Goal: Task Accomplishment & Management: Manage account settings

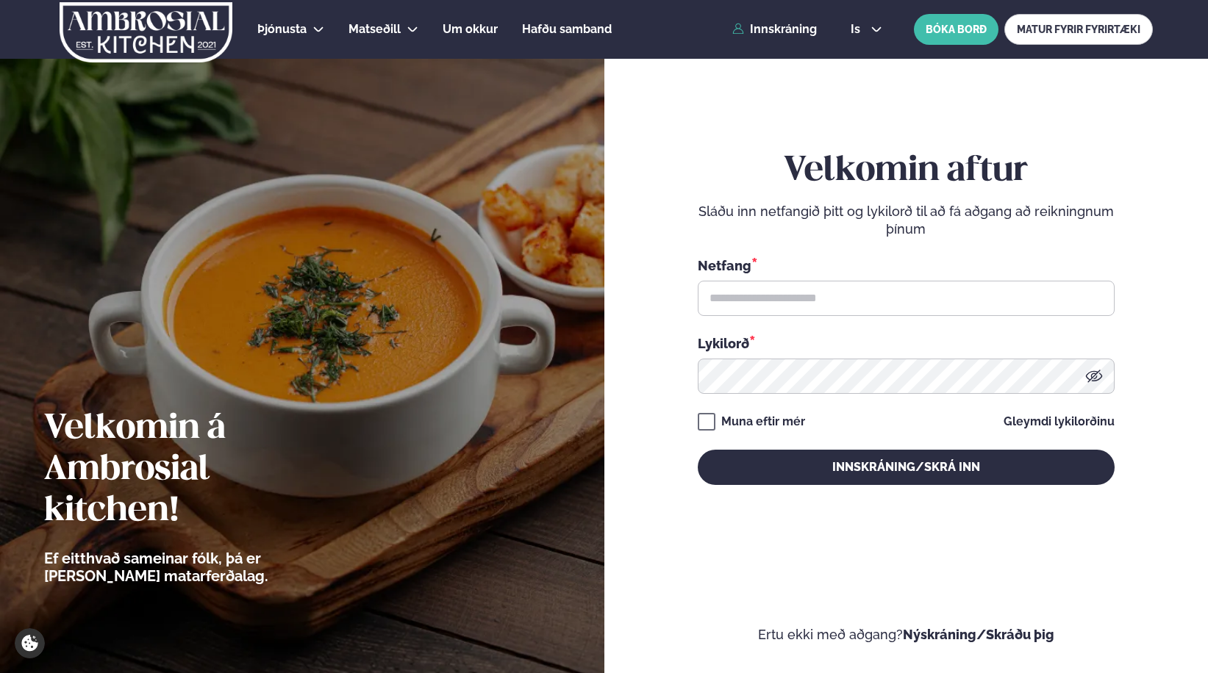
type input "**********"
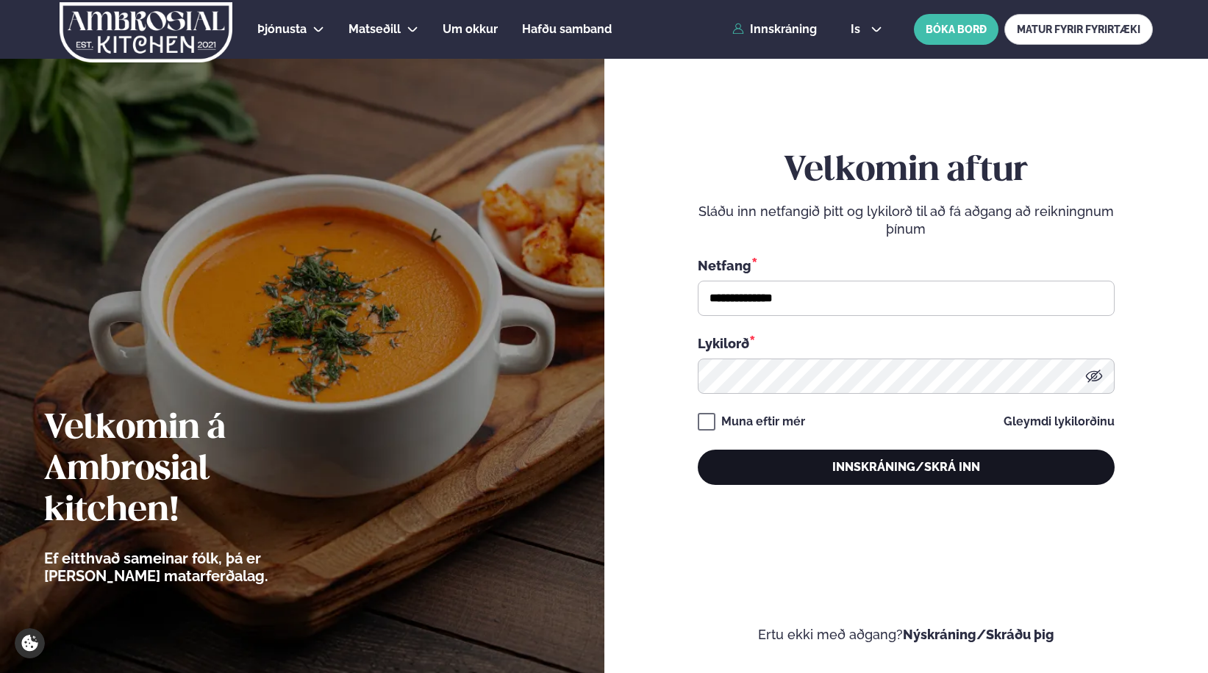
click at [919, 479] on button "Innskráning/Skrá inn" at bounding box center [906, 467] width 417 height 35
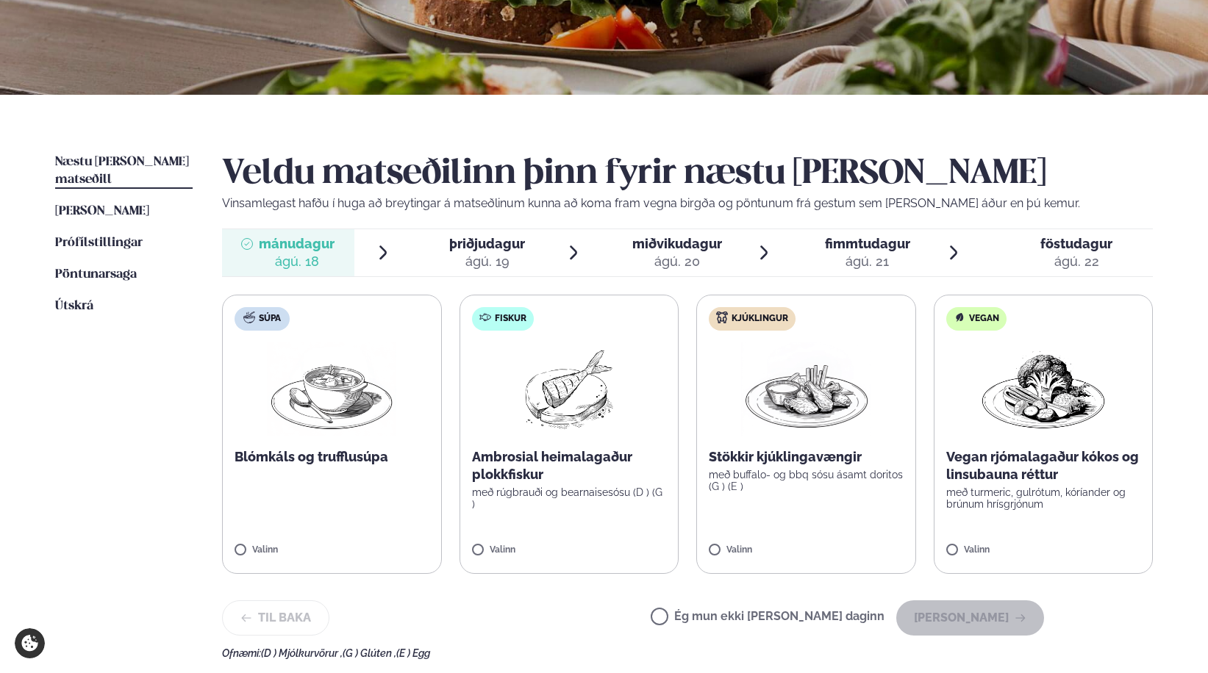
scroll to position [246, 0]
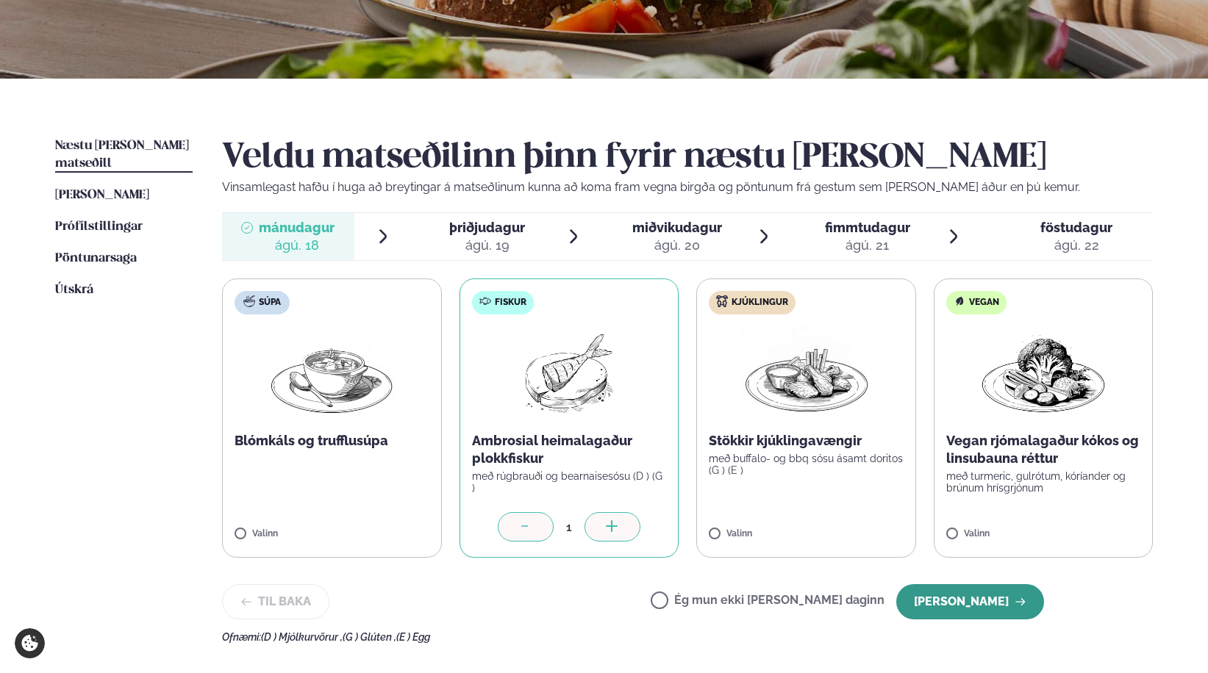
click at [974, 604] on button "[PERSON_NAME]" at bounding box center [970, 601] width 148 height 35
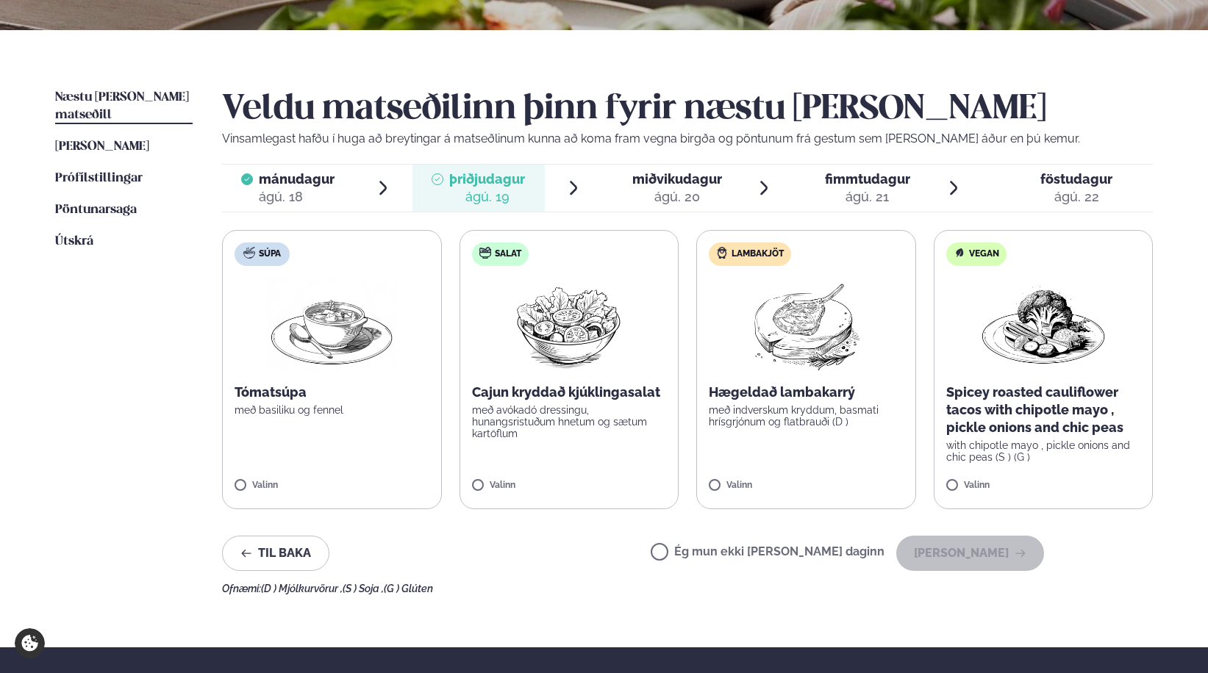
scroll to position [304, 0]
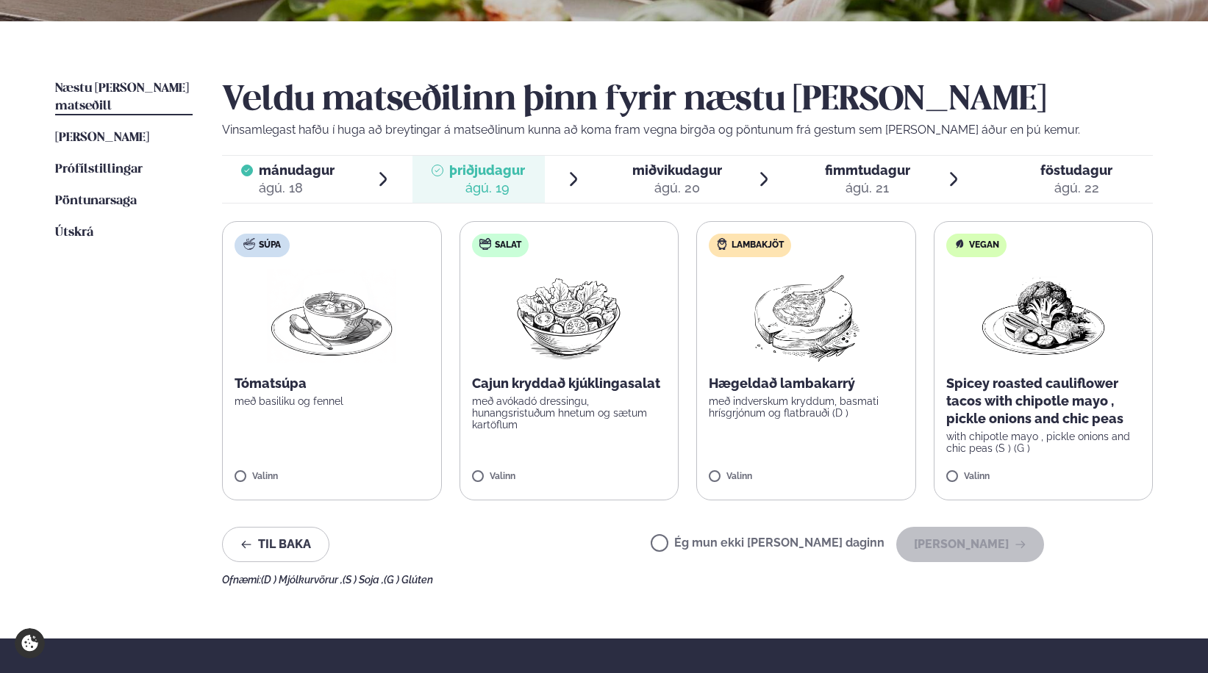
click at [684, 165] on span "miðvikudagur" at bounding box center [677, 169] width 90 height 15
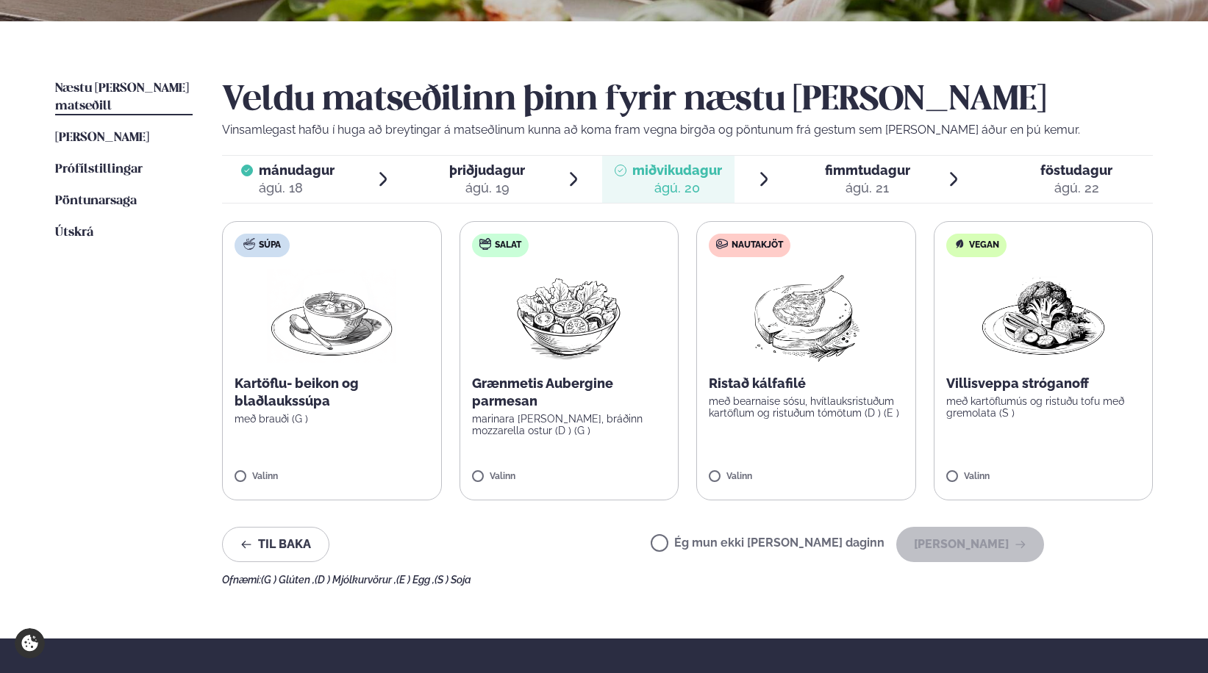
click at [861, 185] on div "ágú. 21" at bounding box center [867, 188] width 85 height 18
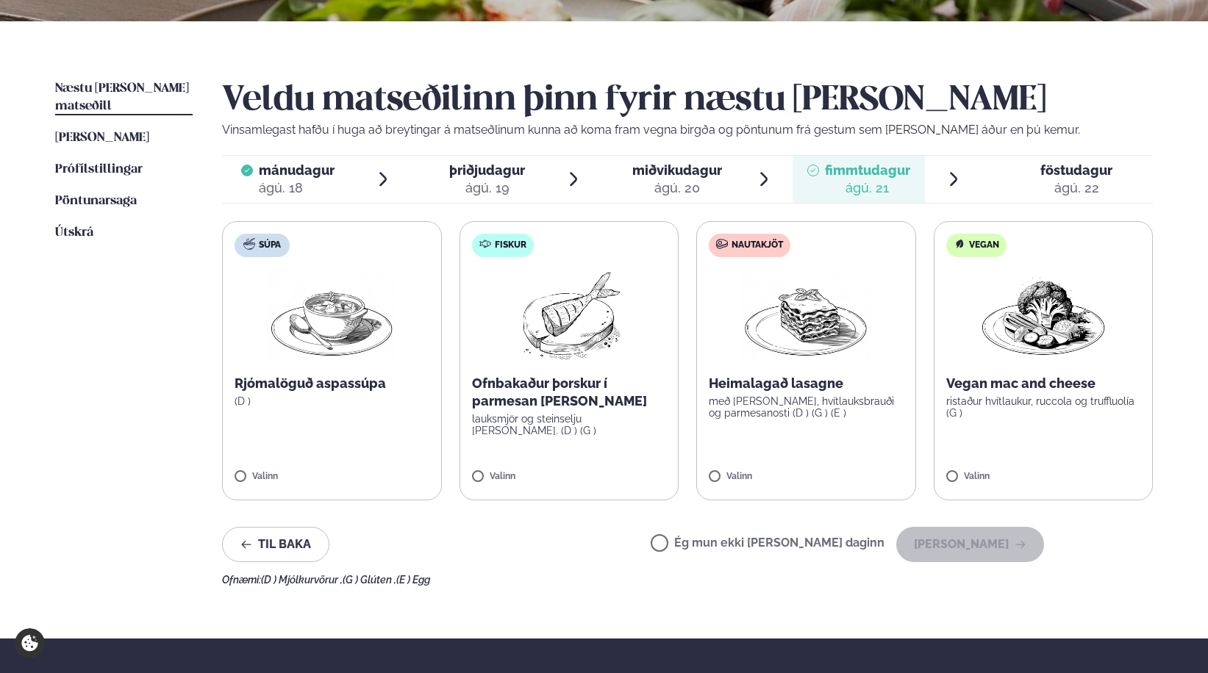
click at [1051, 187] on div "ágú. 22" at bounding box center [1076, 188] width 72 height 18
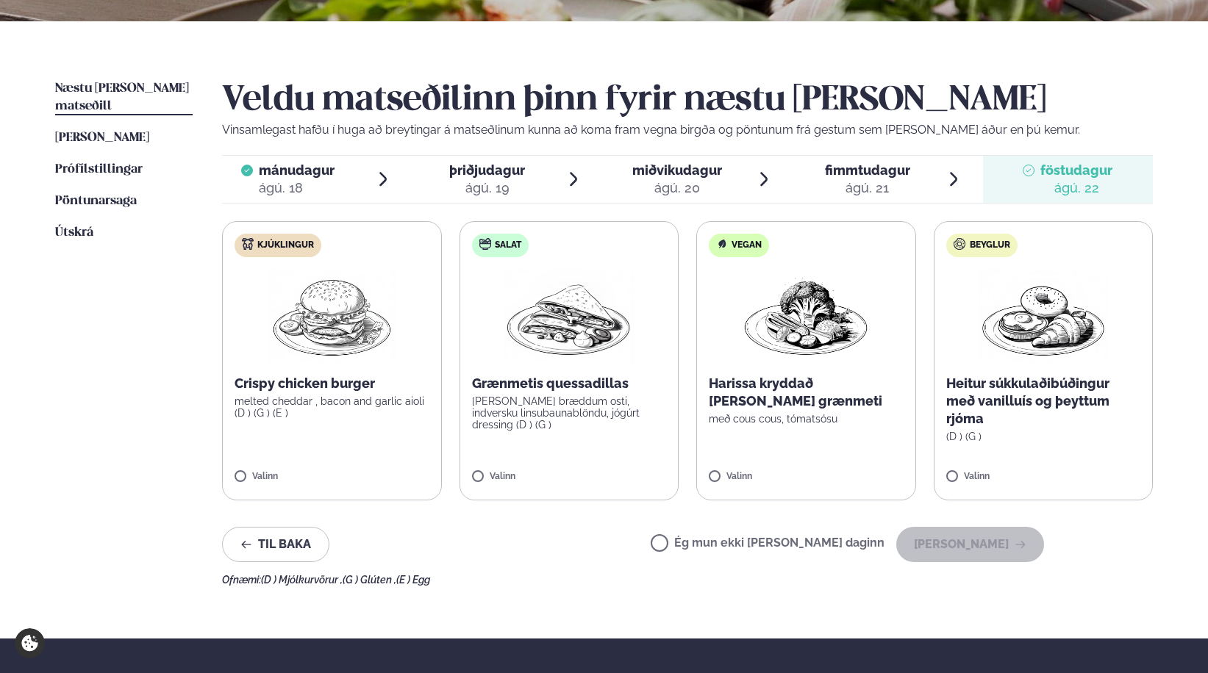
click at [305, 186] on div "ágú. 18" at bounding box center [297, 188] width 76 height 18
